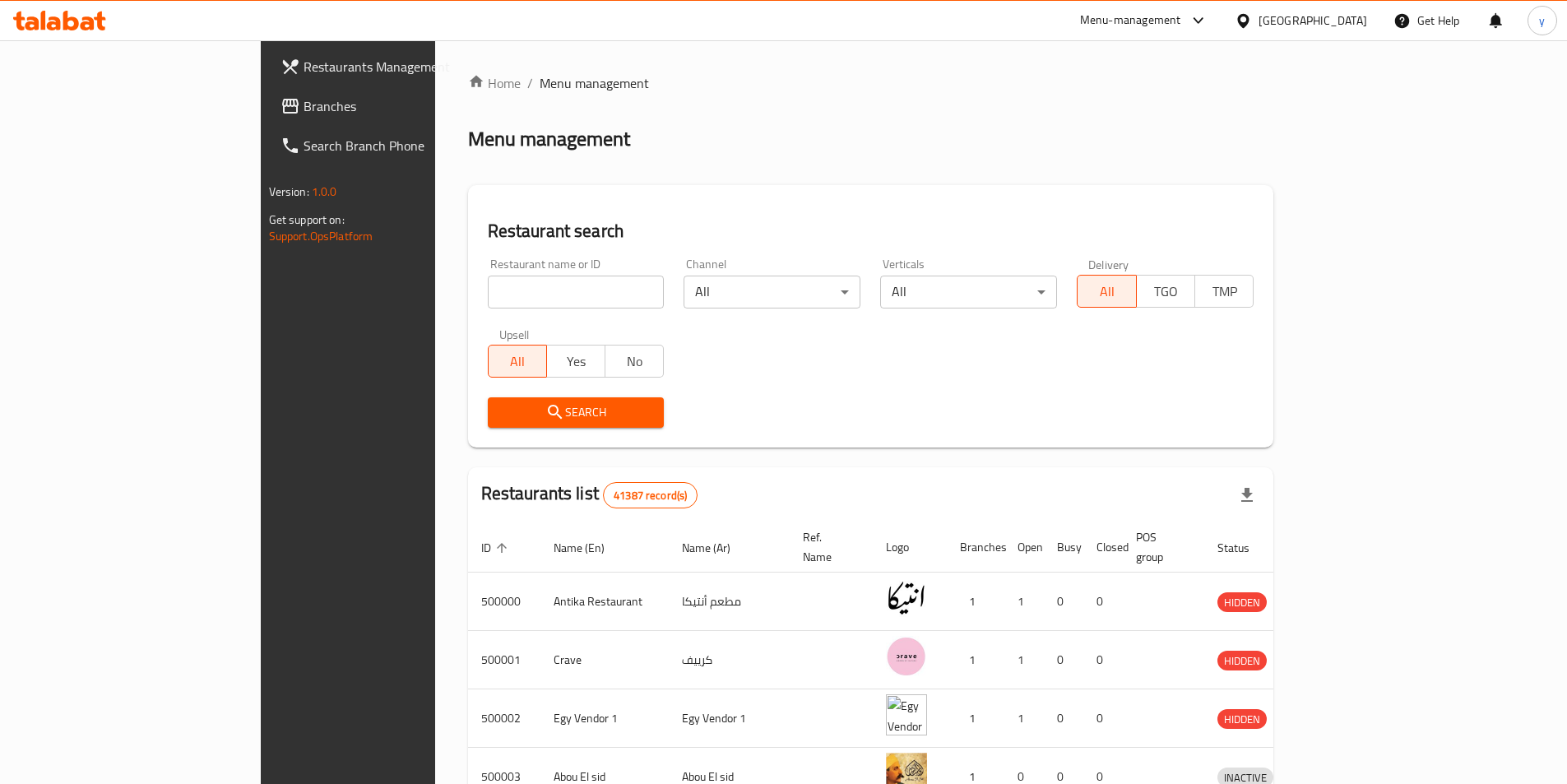
click at [304, 107] on span "Branches" at bounding box center [407, 107] width 205 height 20
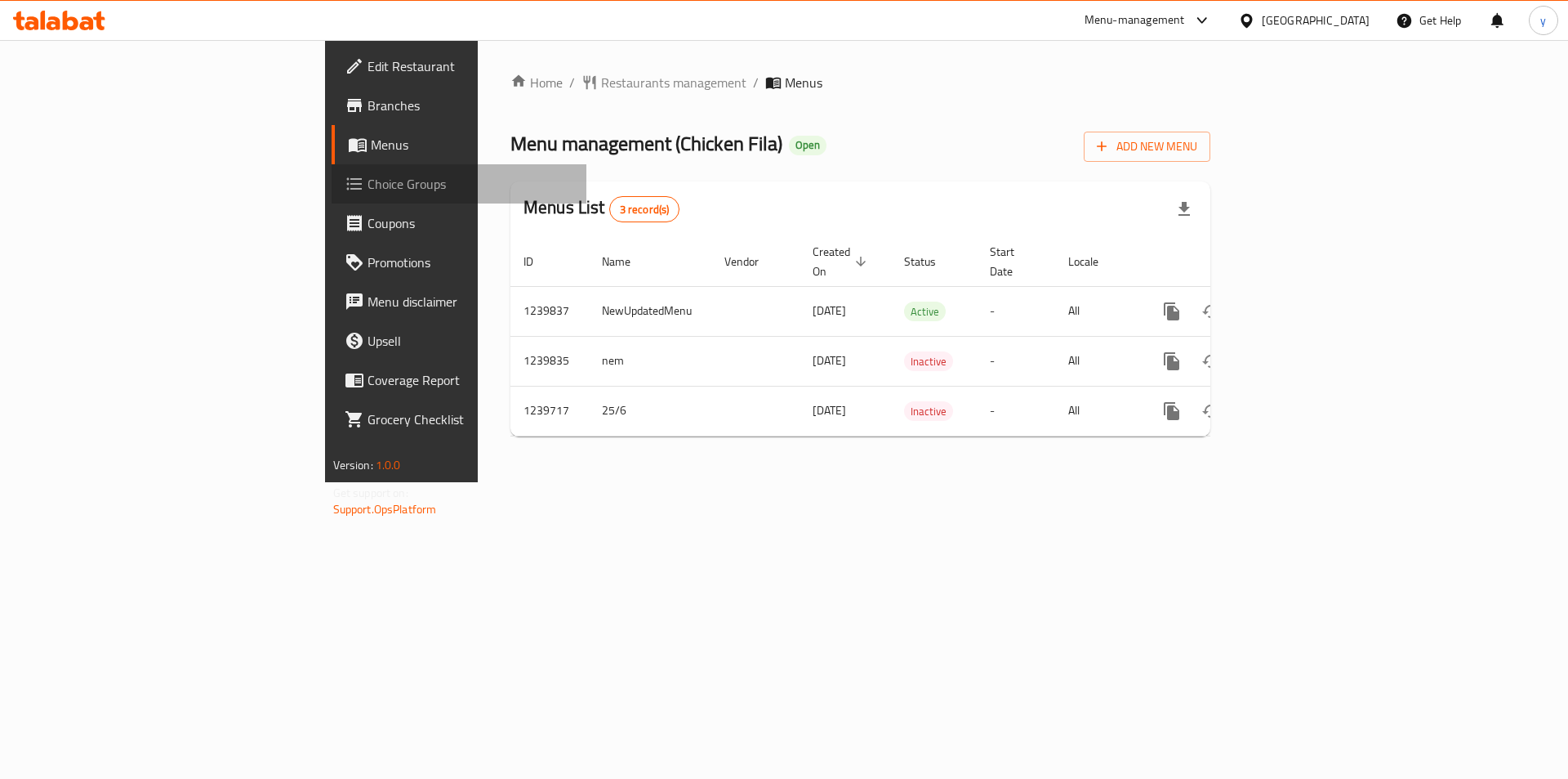
click at [367, 193] on span "Choice Groups" at bounding box center [470, 184] width 207 height 20
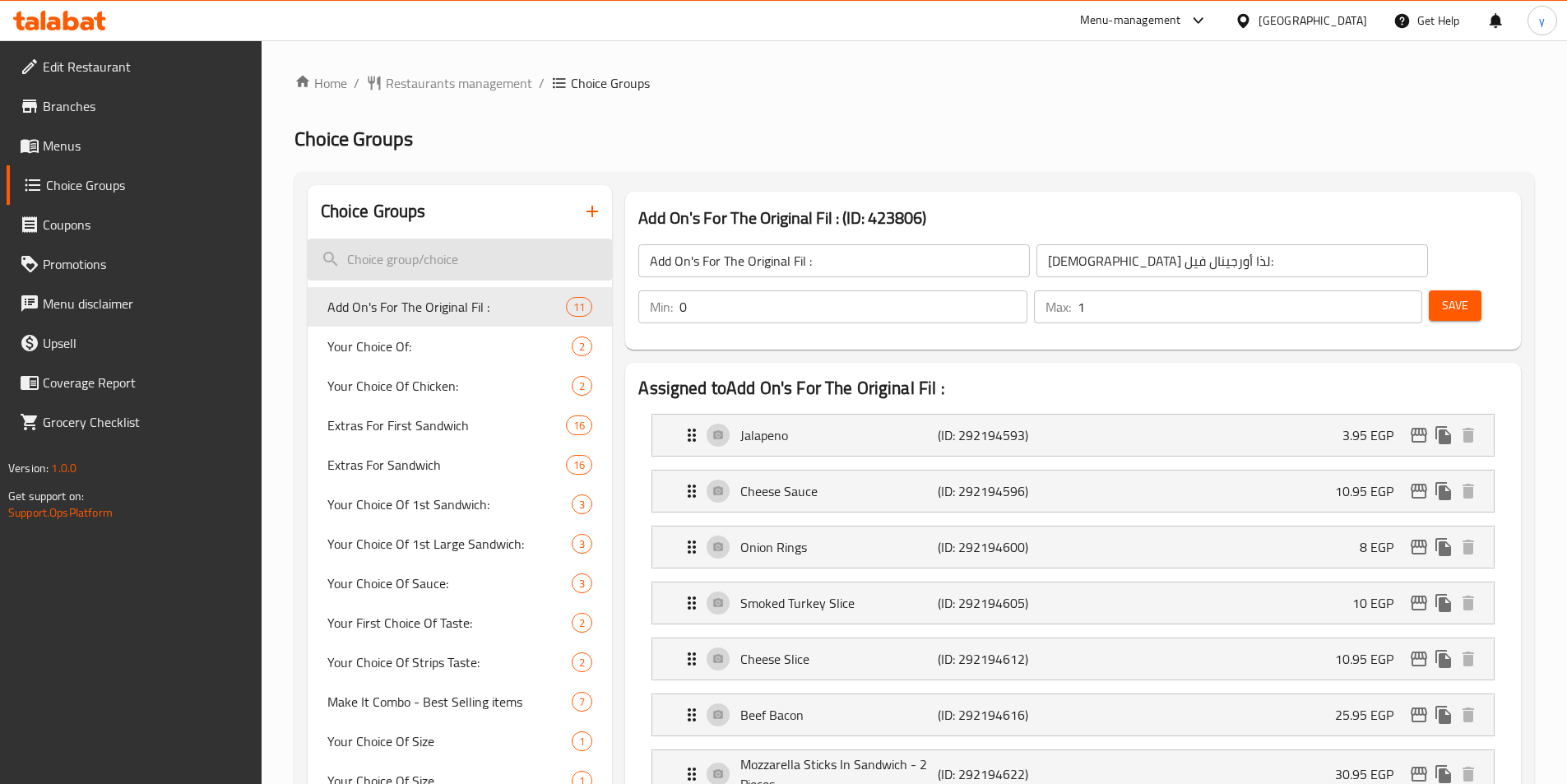
click at [434, 264] on input "search" at bounding box center [460, 259] width 305 height 42
paste input "Extras For 1st Large Sandwich"
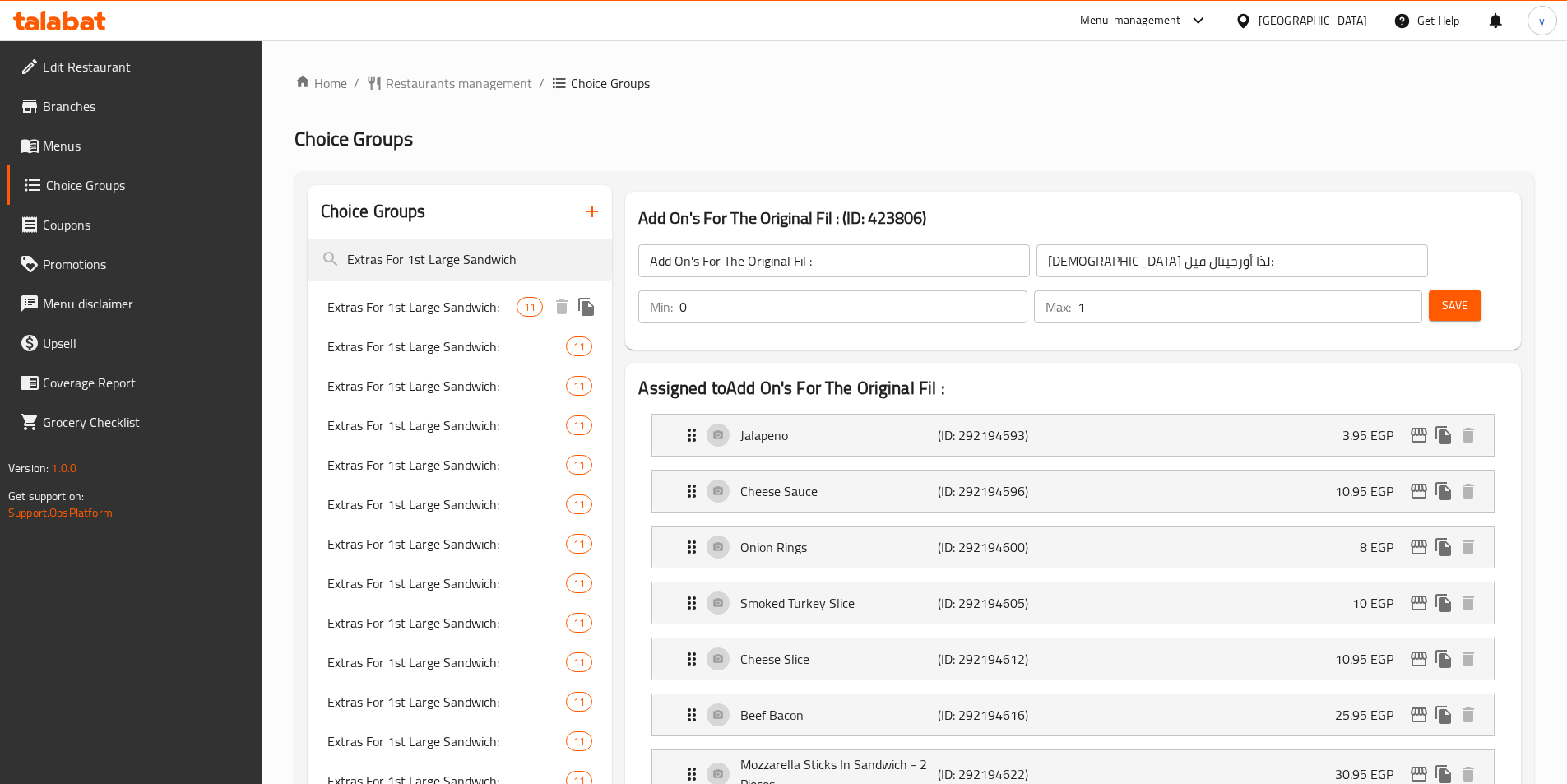
type input "Extras For 1st Large Sandwich"
click at [441, 309] on span "Extras For 1st Large Sandwich:" at bounding box center [422, 307] width 190 height 20
type input "Extras For 1st Large Sandwich:"
type input "إضافات للساندوتش الكبير الأول:"
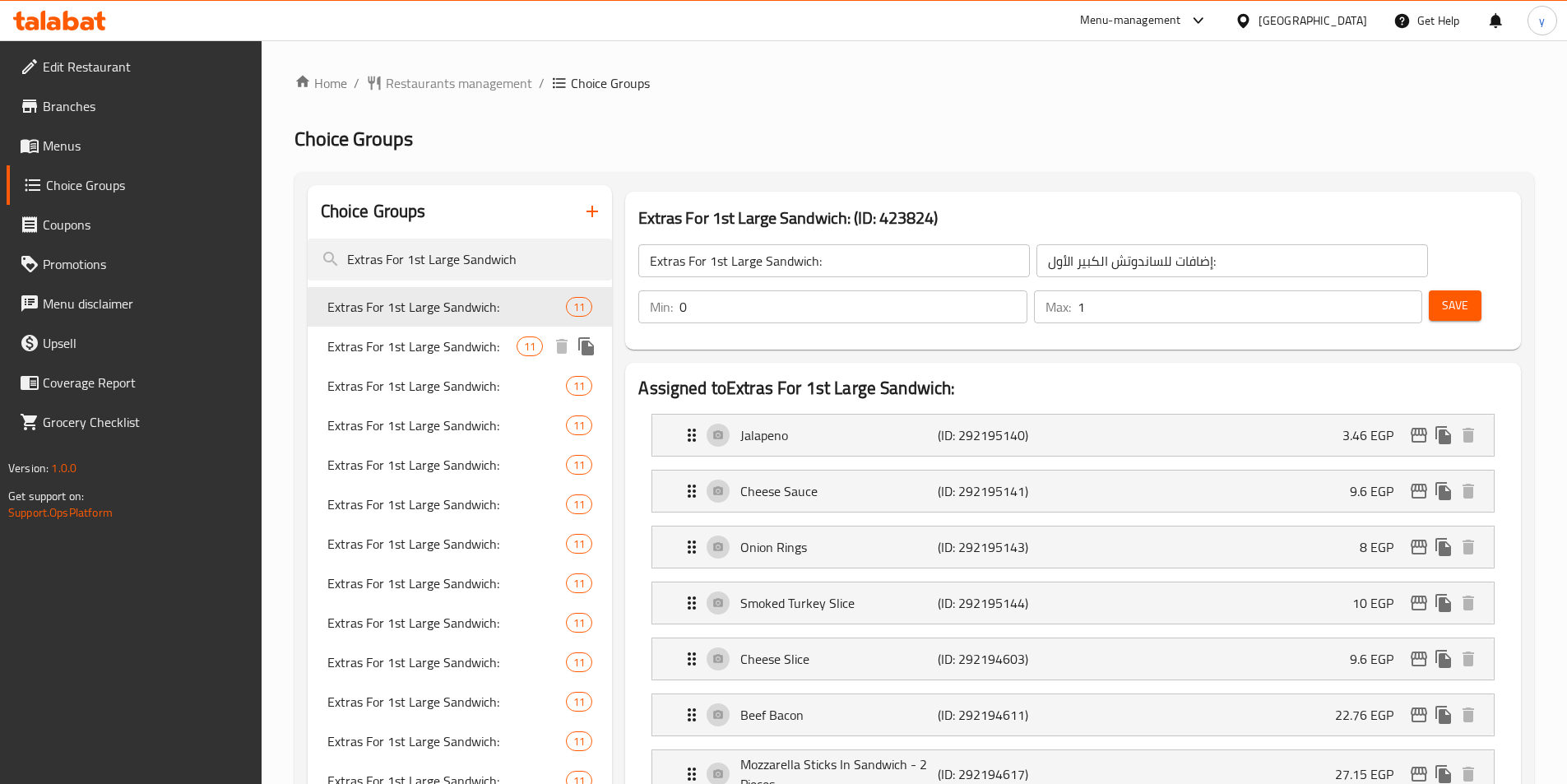
click at [429, 346] on span "Extras For 1st Large Sandwich:" at bounding box center [422, 346] width 190 height 20
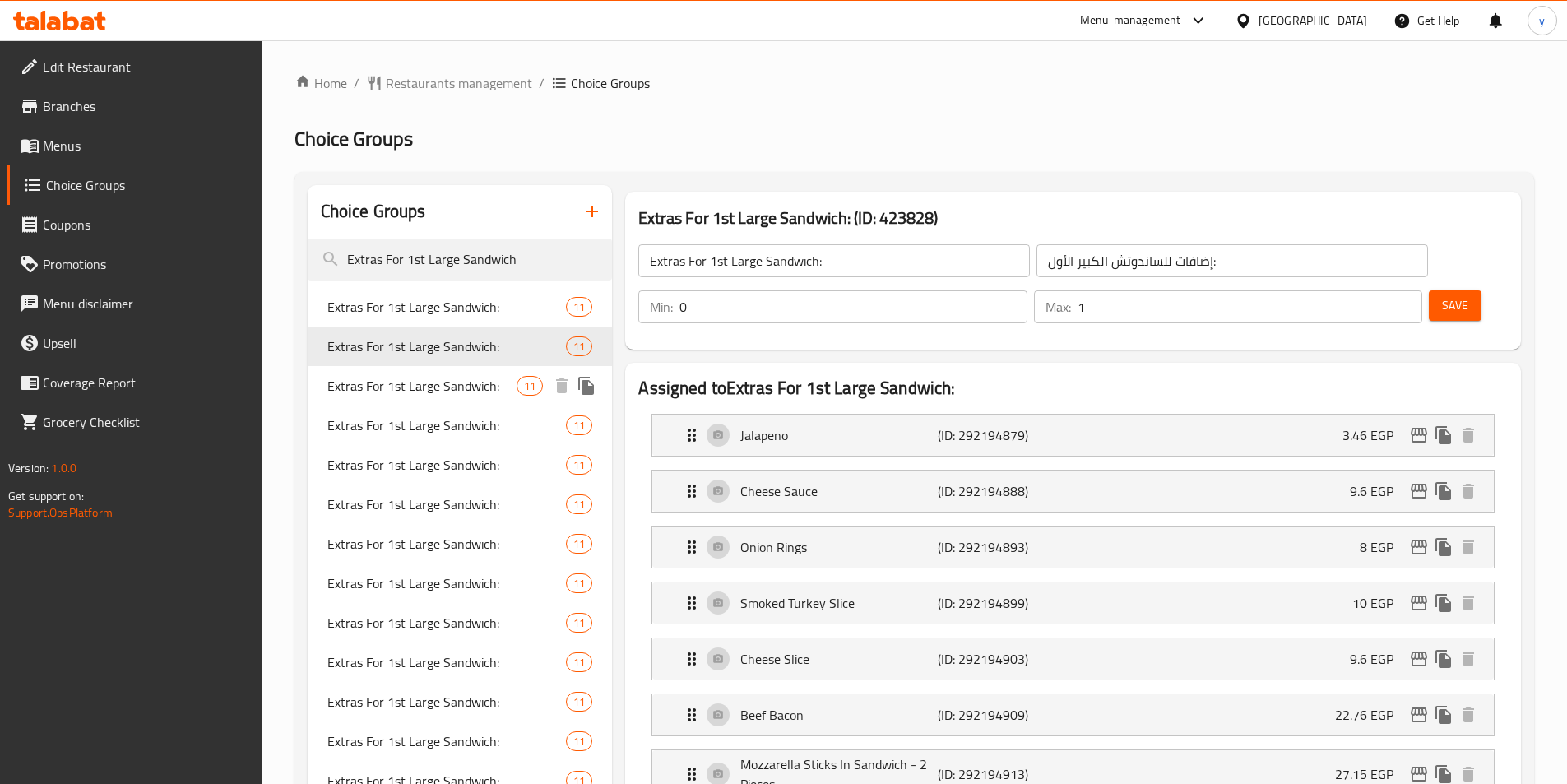
click at [438, 387] on span "Extras For 1st Large Sandwich:" at bounding box center [422, 386] width 190 height 20
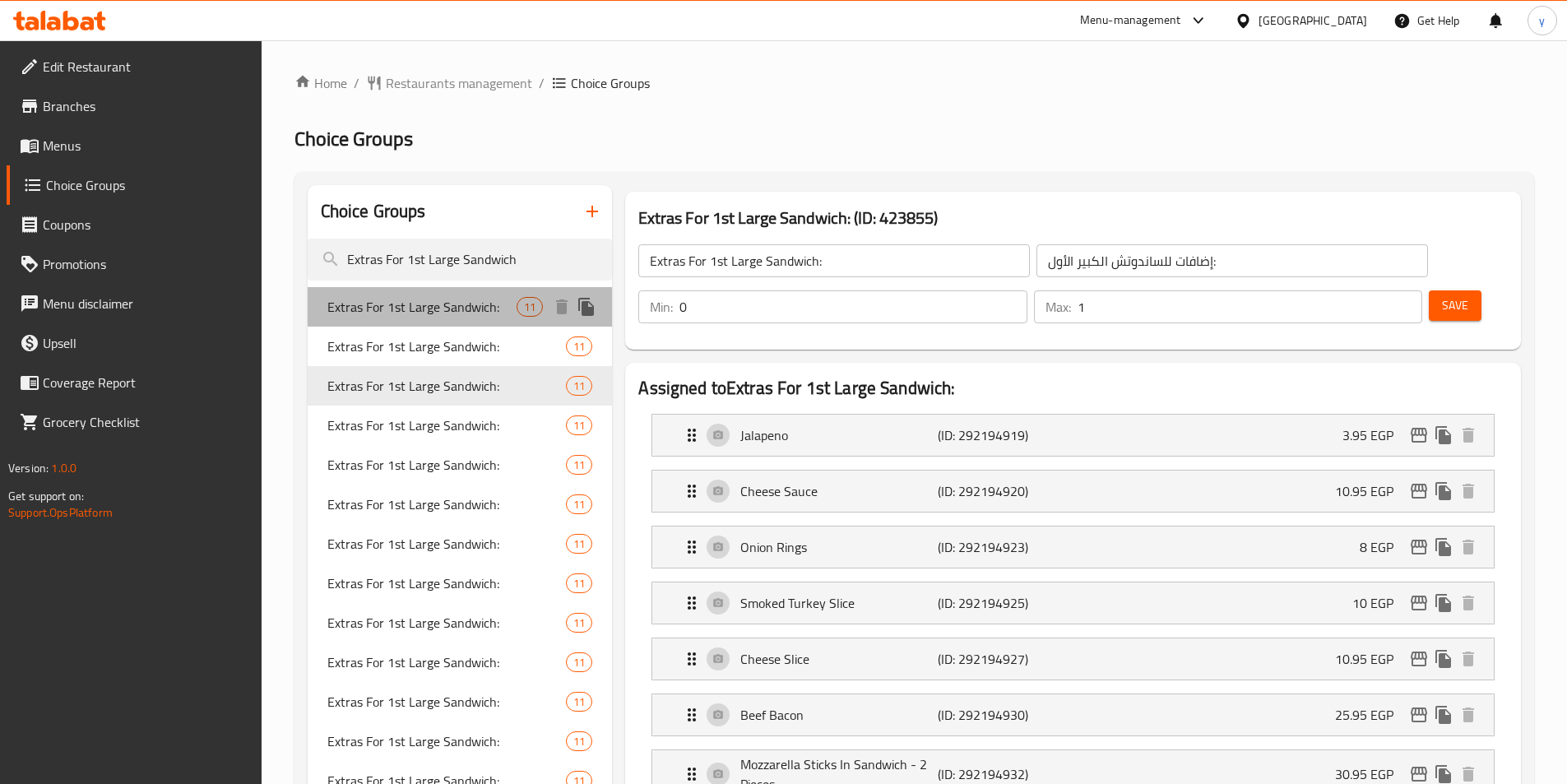
click at [412, 301] on span "Extras For 1st Large Sandwich:" at bounding box center [422, 307] width 190 height 20
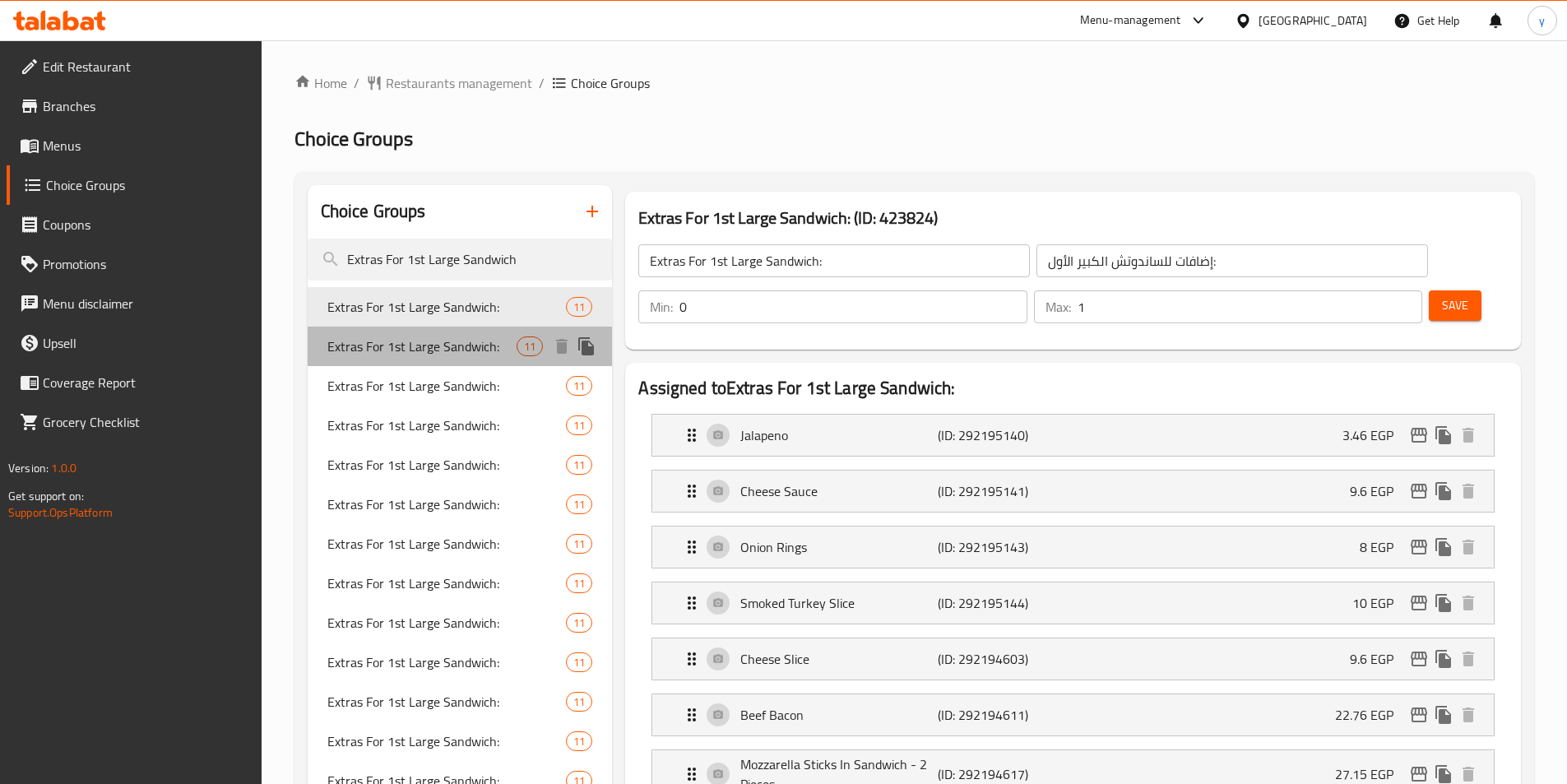
click at [412, 344] on span "Extras For 1st Large Sandwich:" at bounding box center [422, 346] width 190 height 20
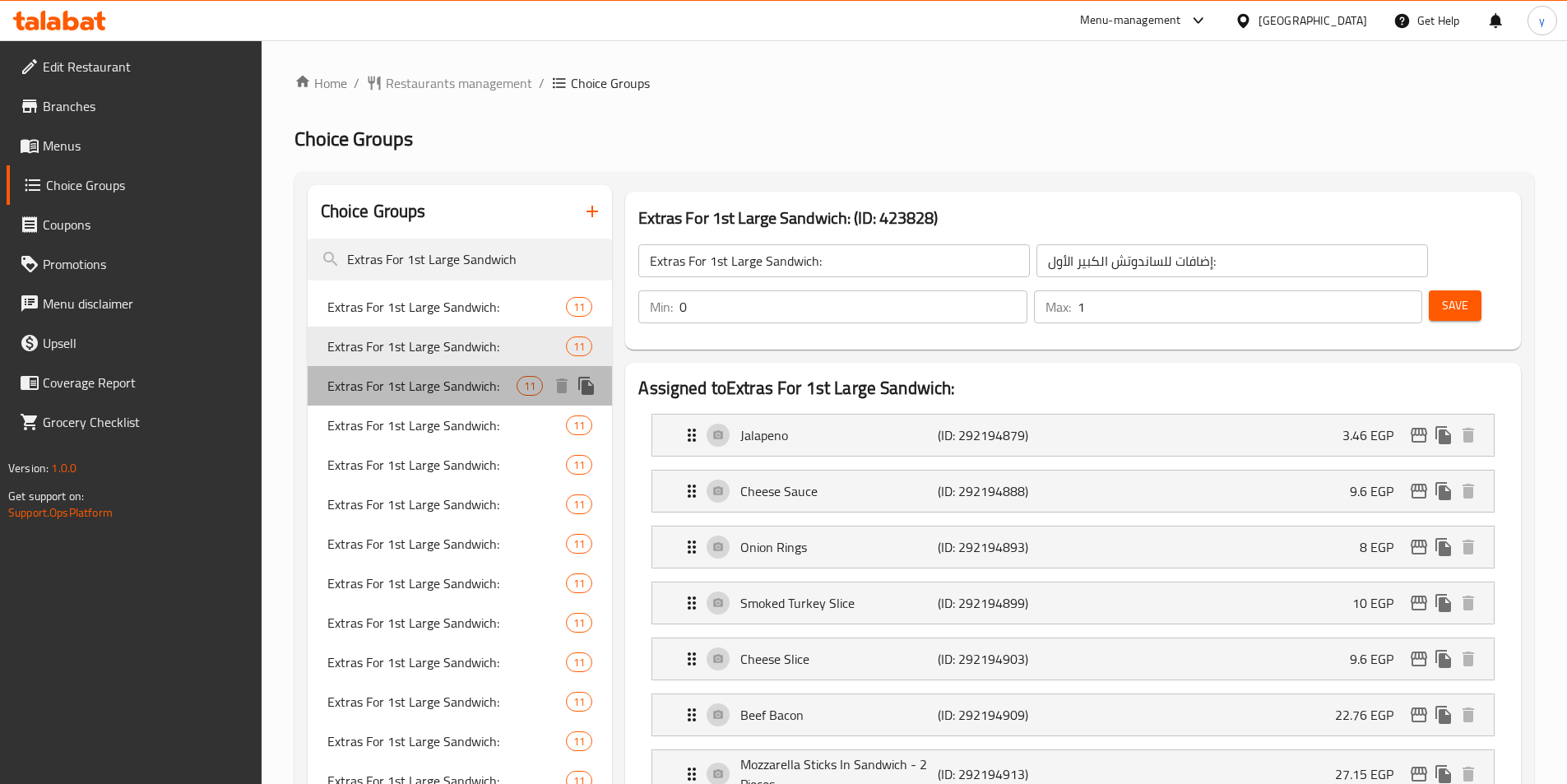
click at [408, 380] on span "Extras For 1st Large Sandwich:" at bounding box center [422, 386] width 190 height 20
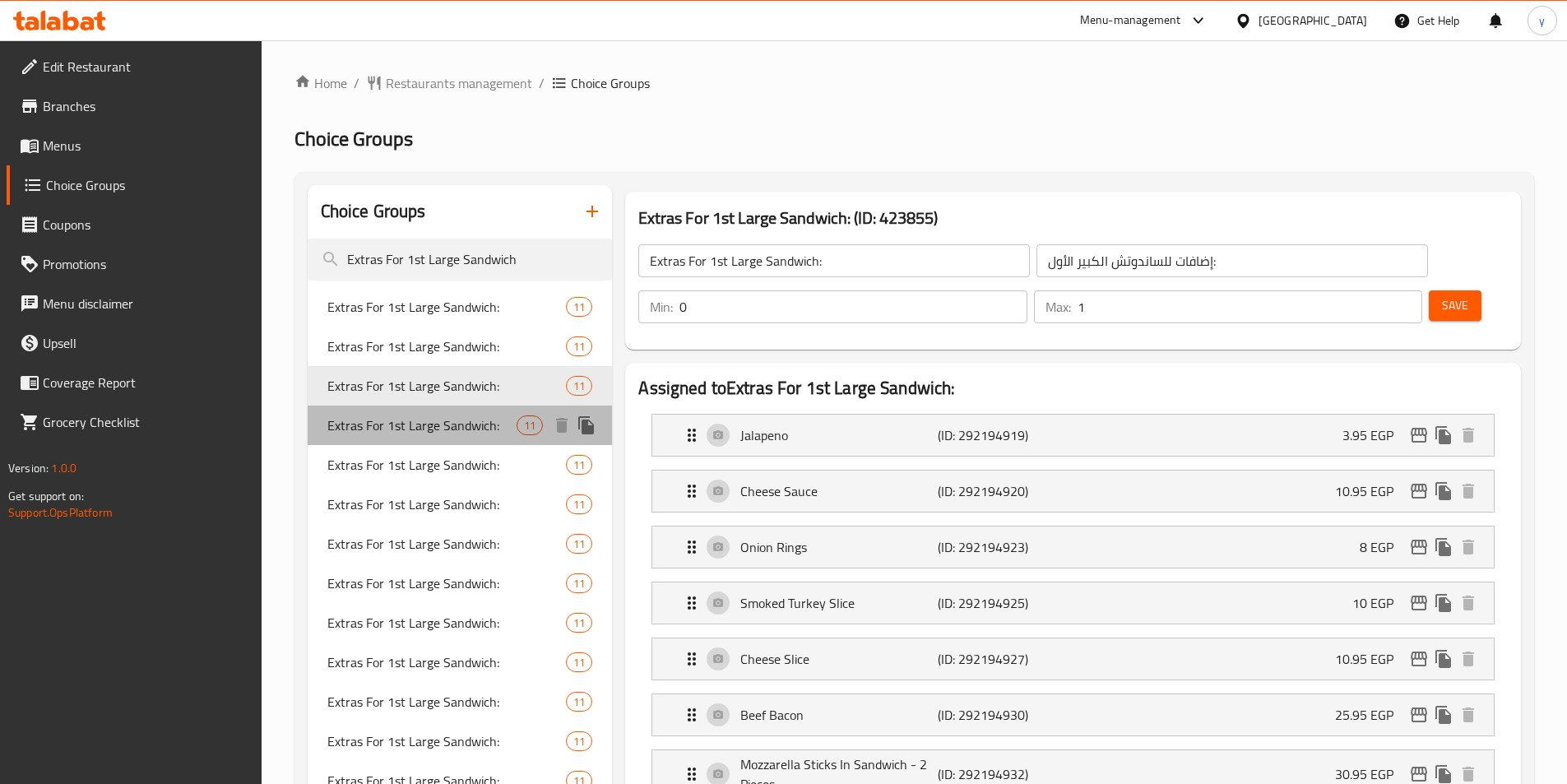
click at [397, 425] on span "Extras For 1st Large Sandwich:" at bounding box center [422, 425] width 190 height 20
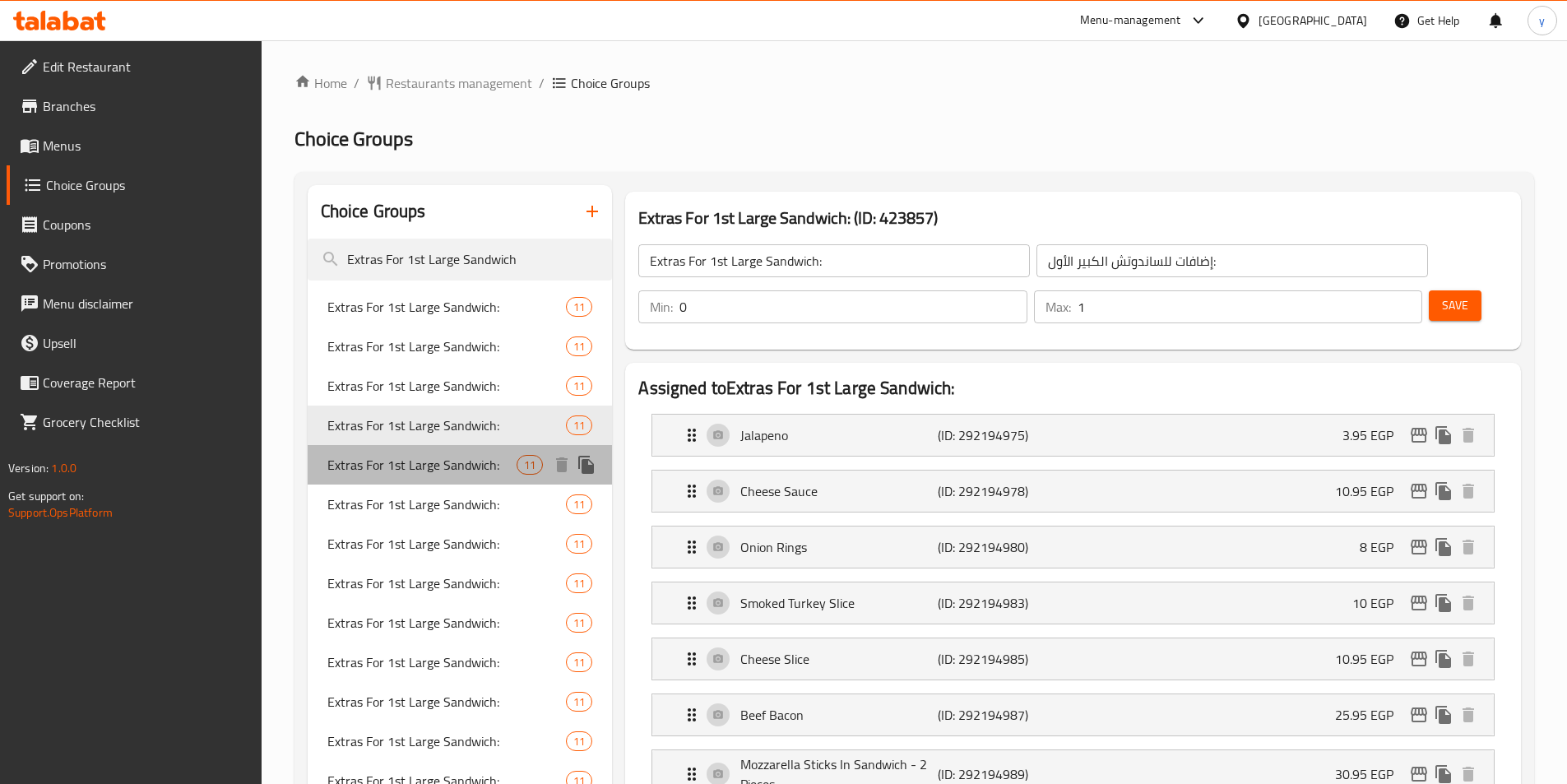
click at [398, 462] on span "Extras For 1st Large Sandwich:" at bounding box center [422, 464] width 190 height 20
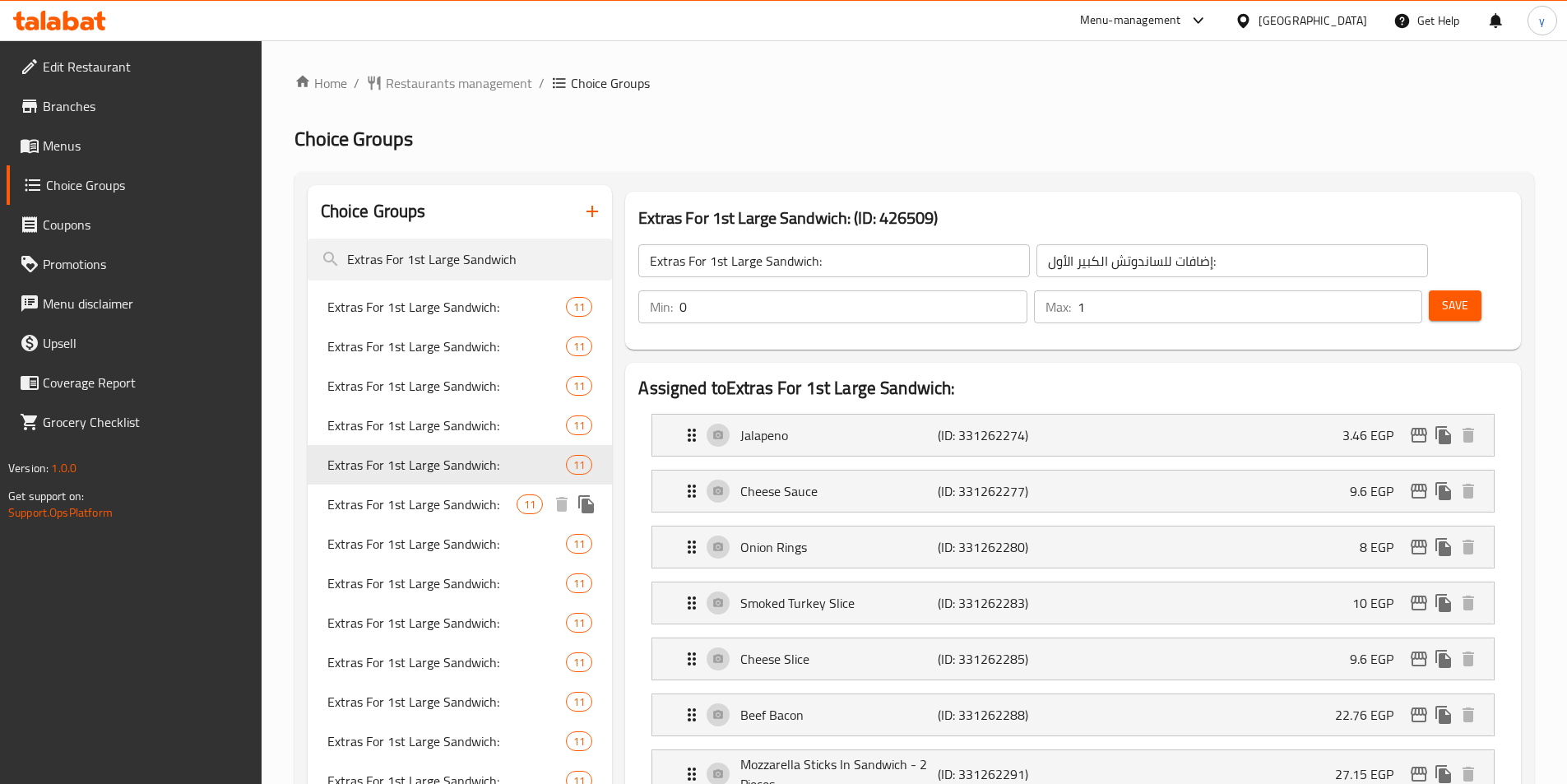
click at [395, 513] on span "Extras For 1st Large Sandwich:" at bounding box center [422, 504] width 190 height 20
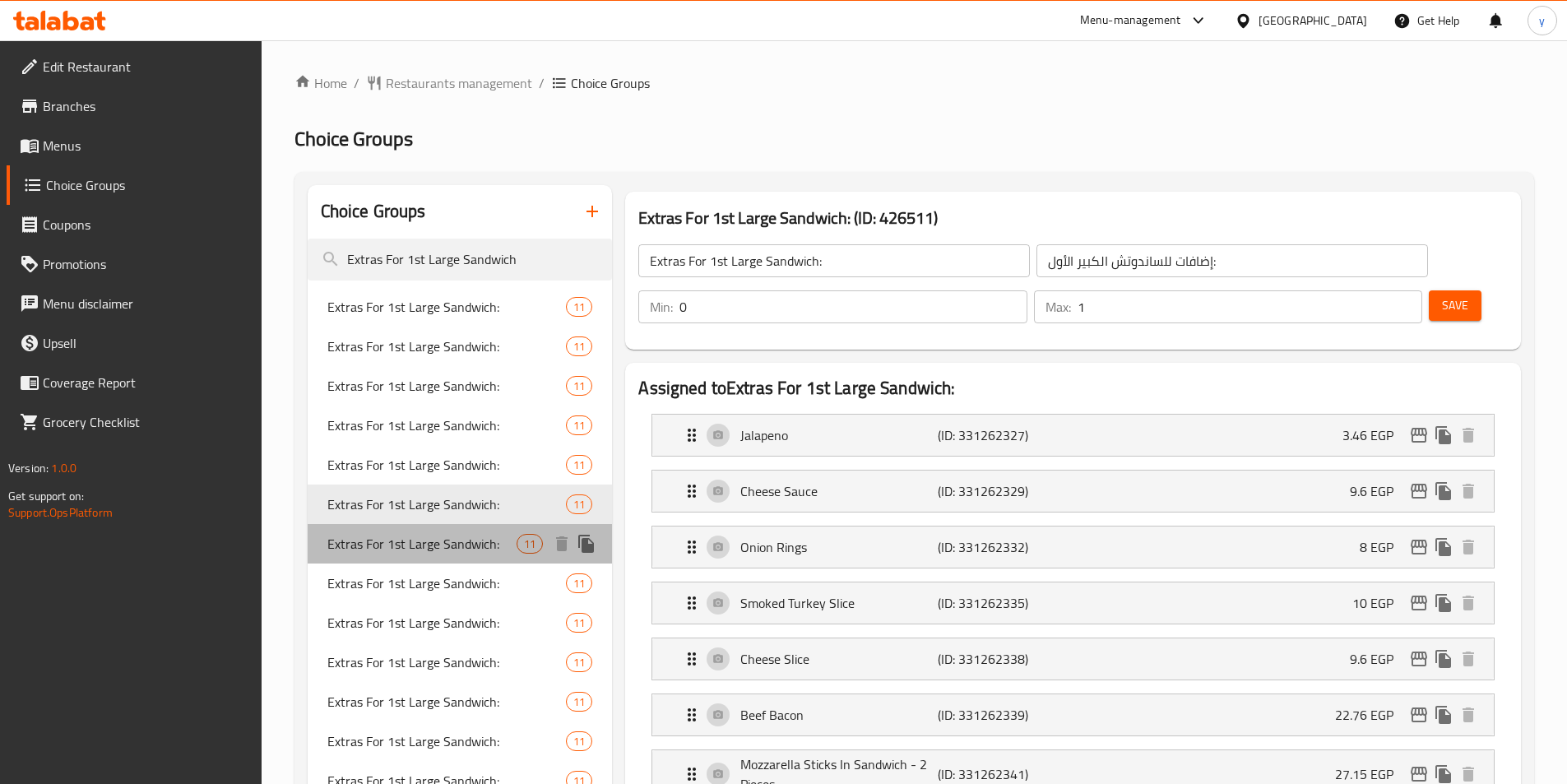
click at [404, 556] on div "Extras For 1st Large Sandwich: 11" at bounding box center [460, 543] width 305 height 39
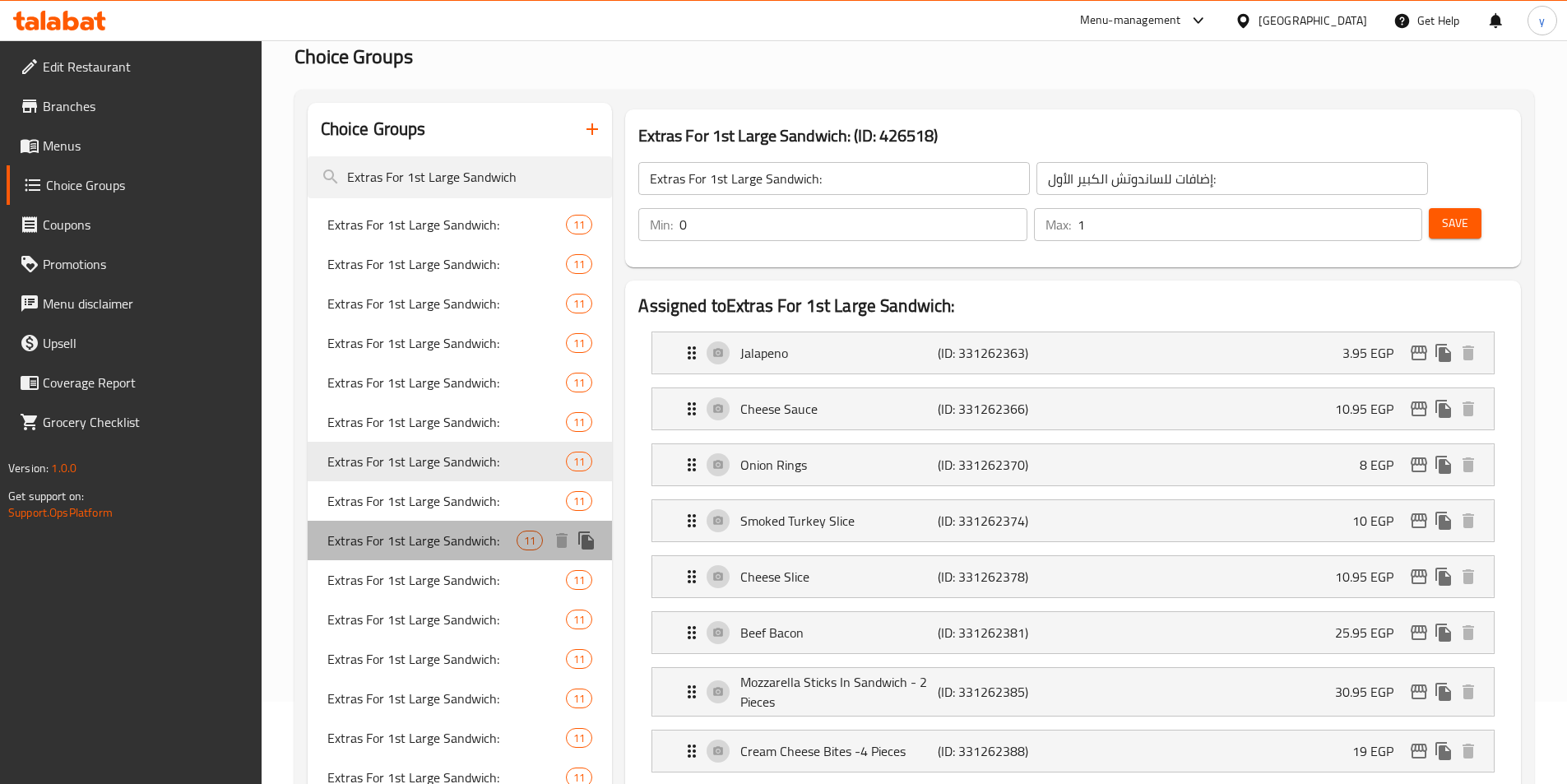
click at [380, 556] on div "Extras For 1st Large Sandwich: 11" at bounding box center [460, 540] width 305 height 39
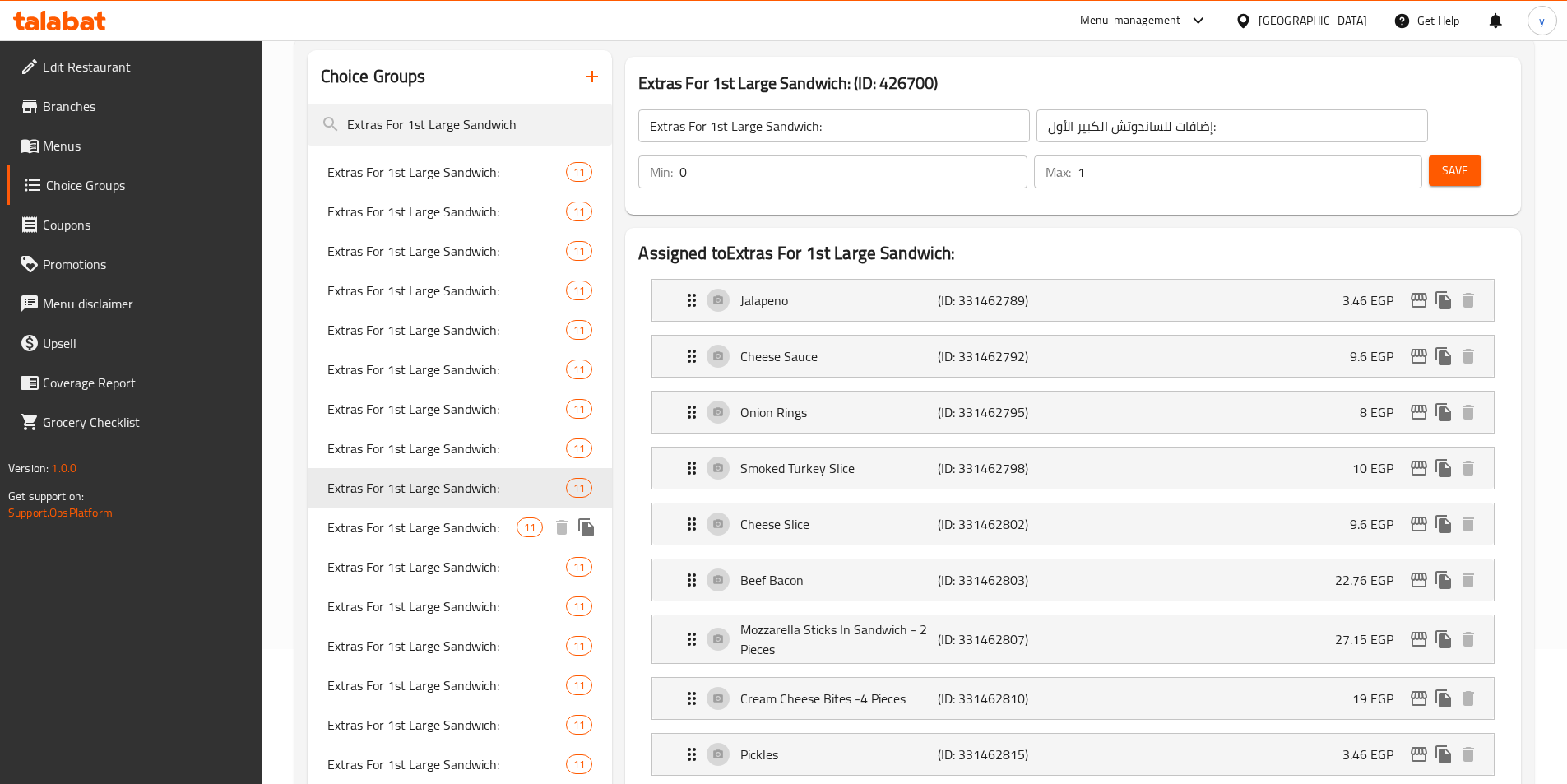
scroll to position [165, 0]
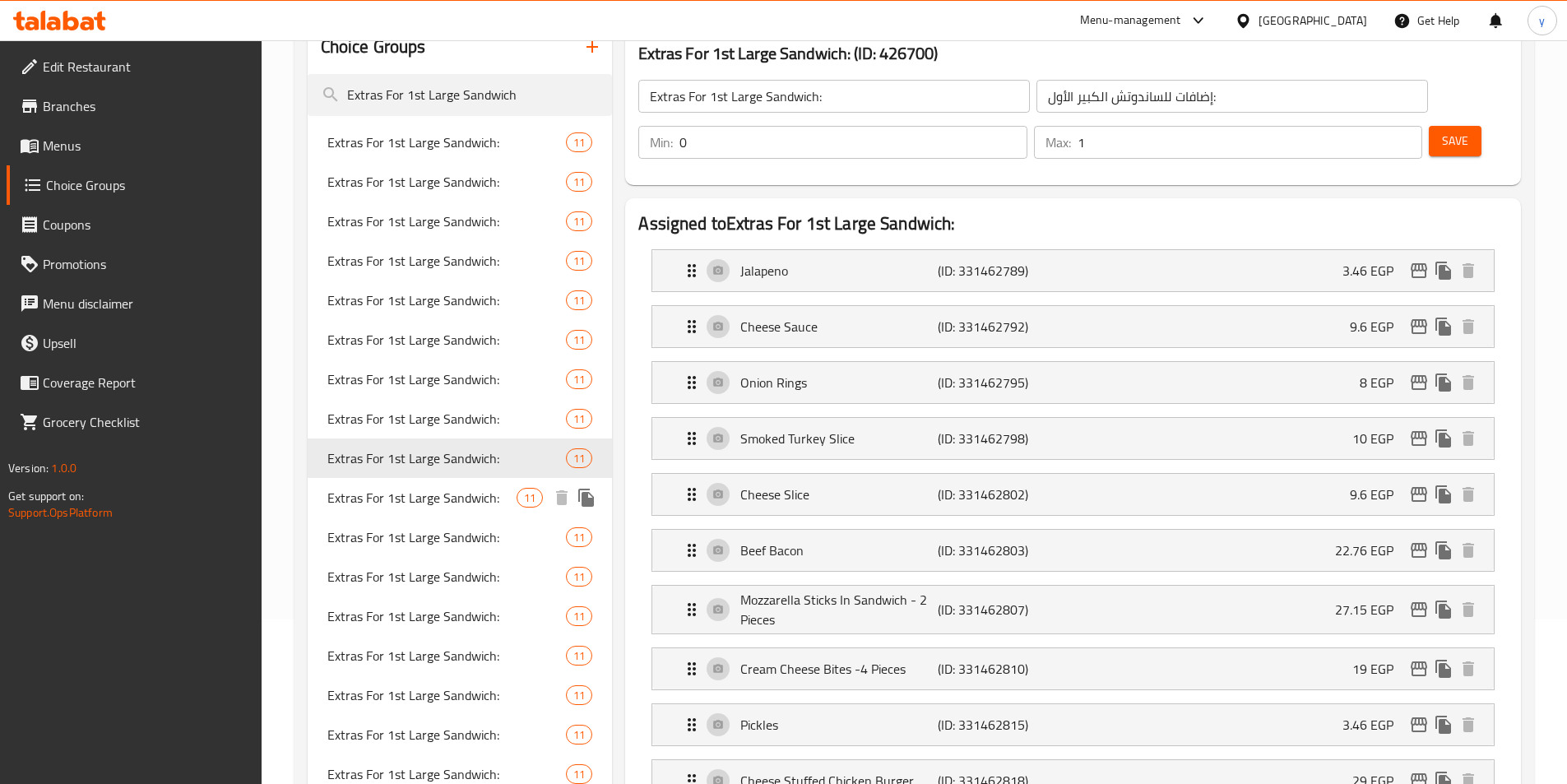
click at [374, 561] on div "Extras For 1st Large Sandwich: 11" at bounding box center [460, 576] width 305 height 39
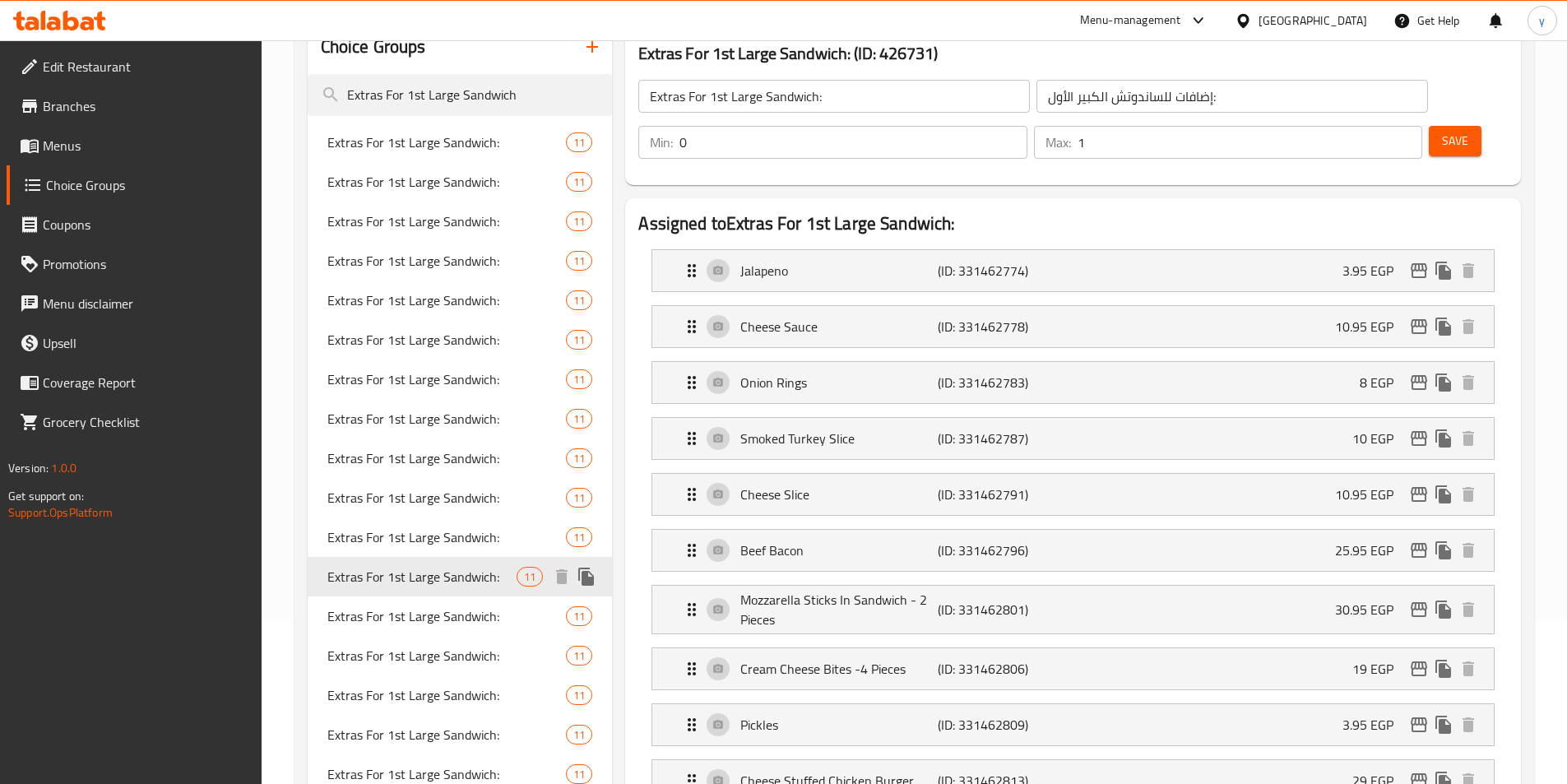
click at [389, 597] on div "Extras For 1st Large Sandwich: 11" at bounding box center [460, 615] width 305 height 39
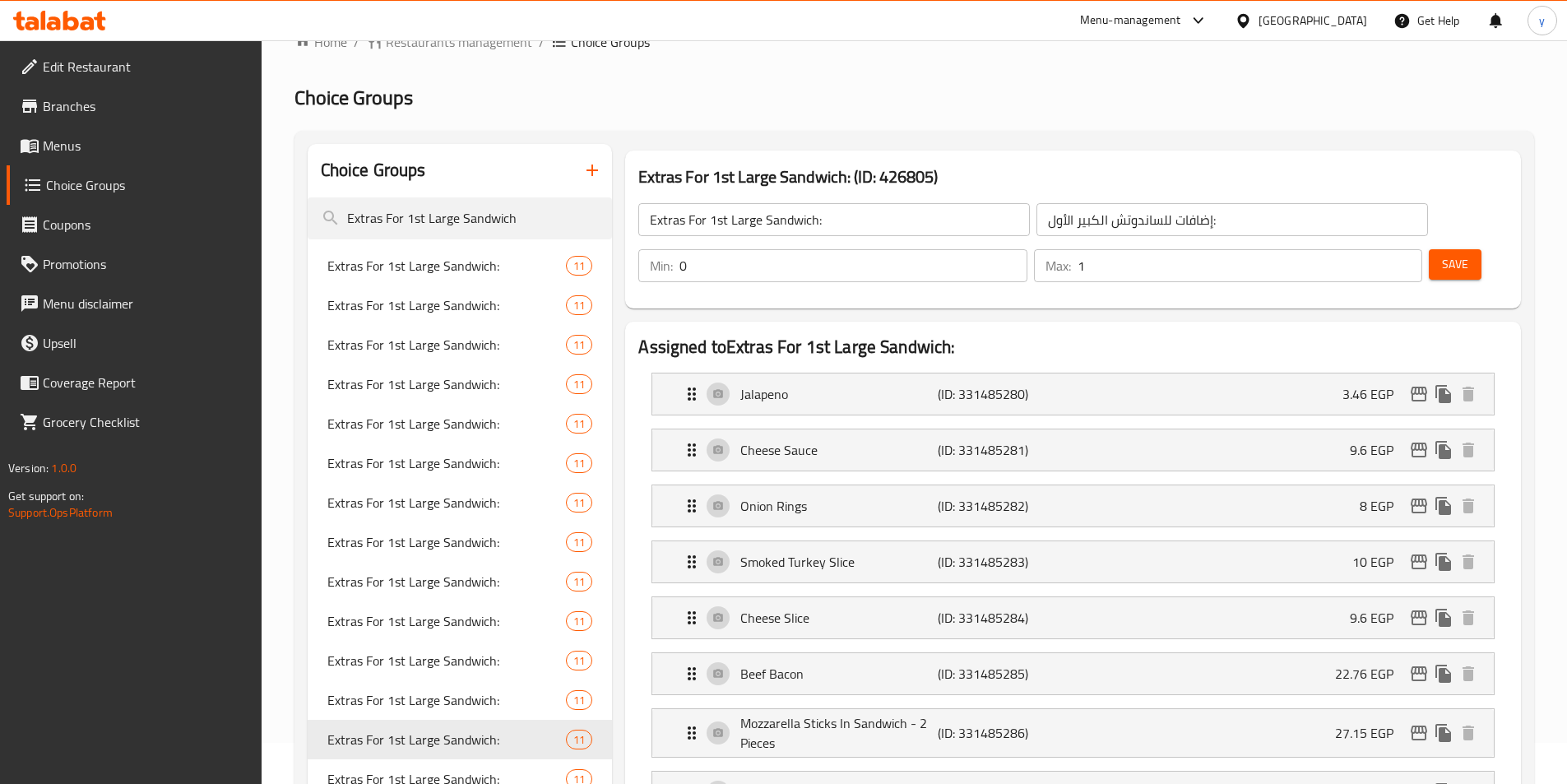
scroll to position [0, 0]
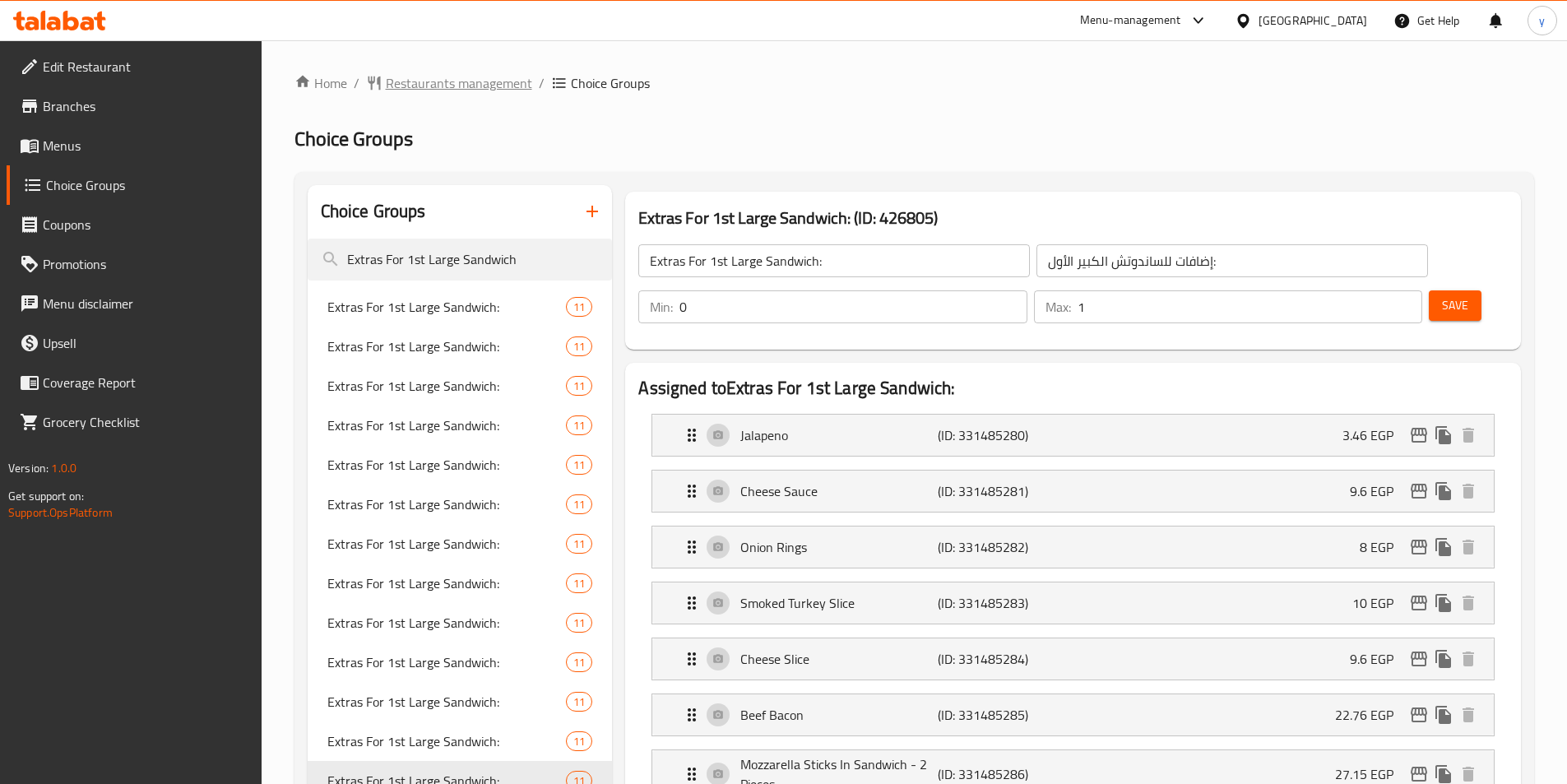
click at [469, 85] on span "Restaurants management" at bounding box center [459, 83] width 146 height 20
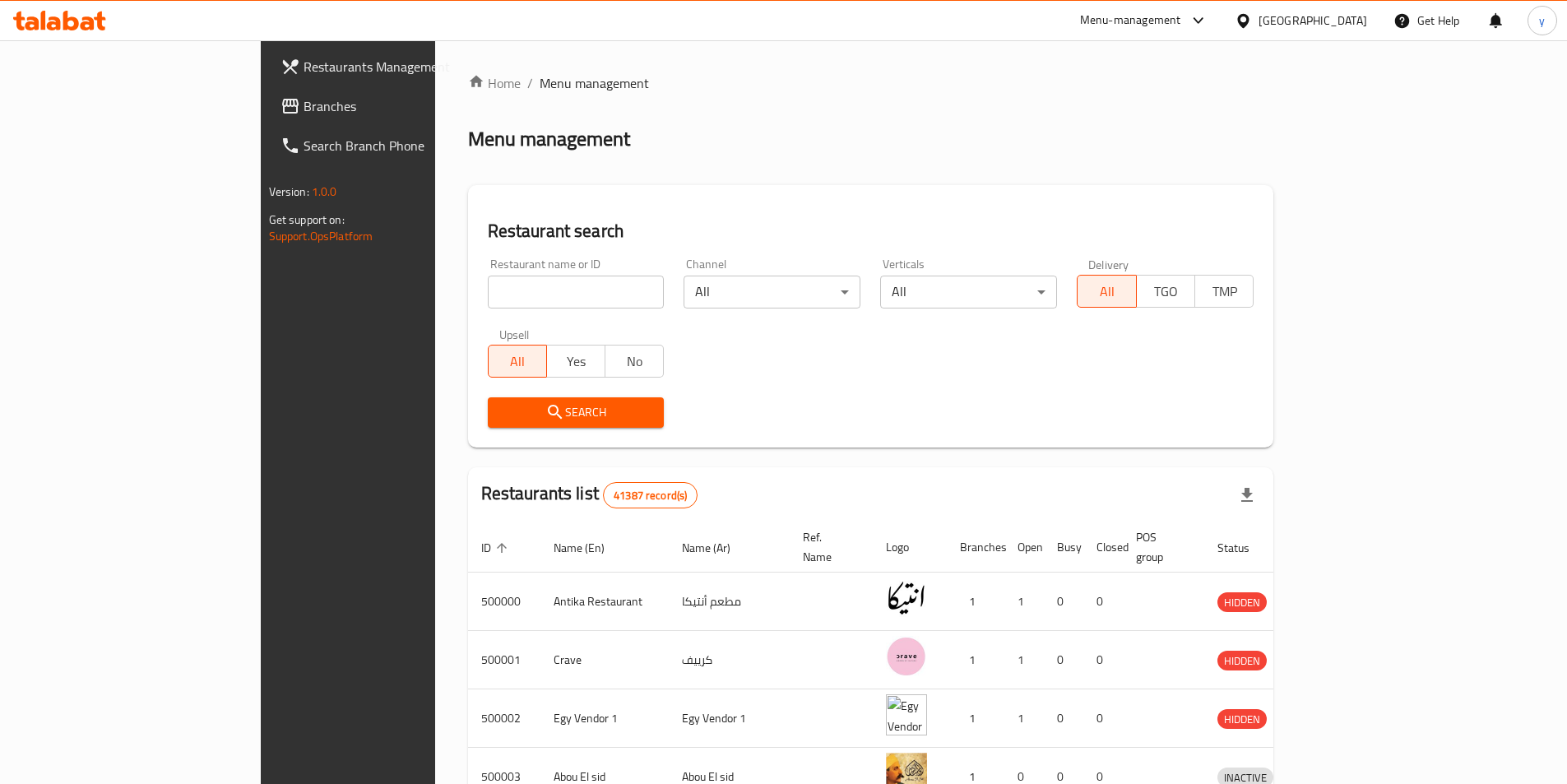
click at [304, 110] on span "Branches" at bounding box center [407, 107] width 205 height 20
